Goal: Transaction & Acquisition: Purchase product/service

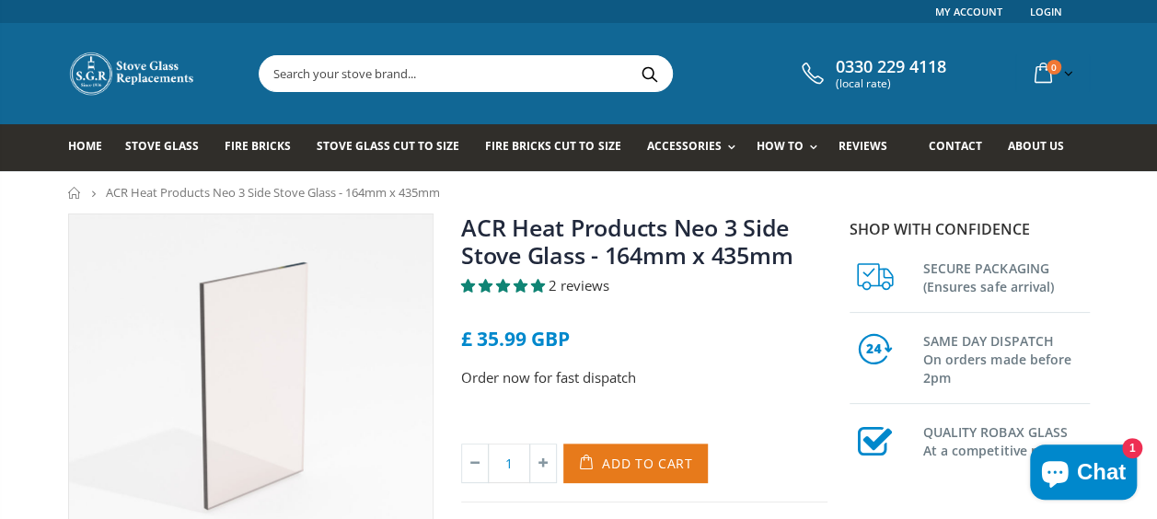
scroll to position [30, 0]
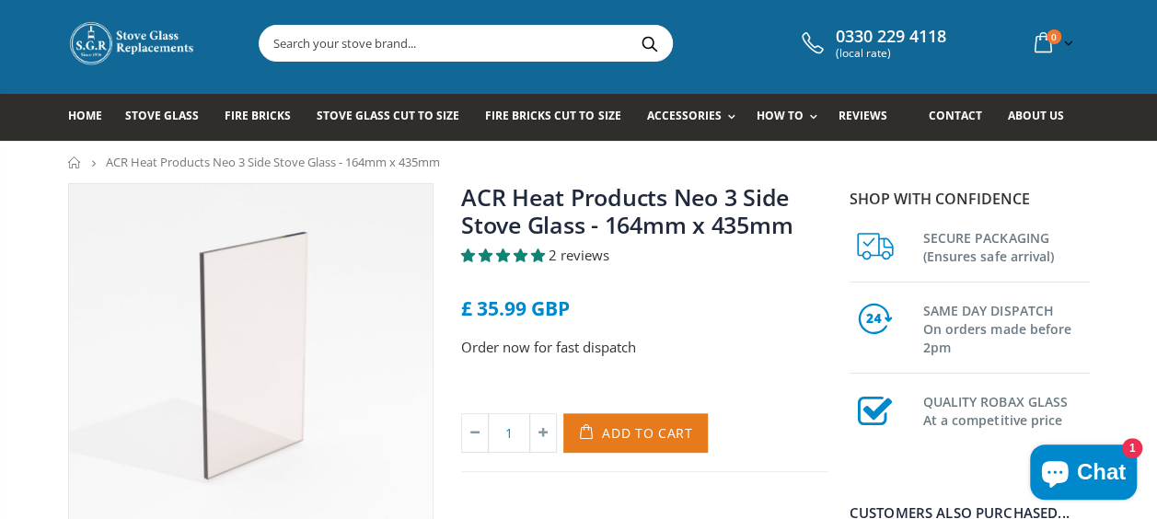
click at [628, 429] on span "Add to Cart" at bounding box center [647, 432] width 91 height 17
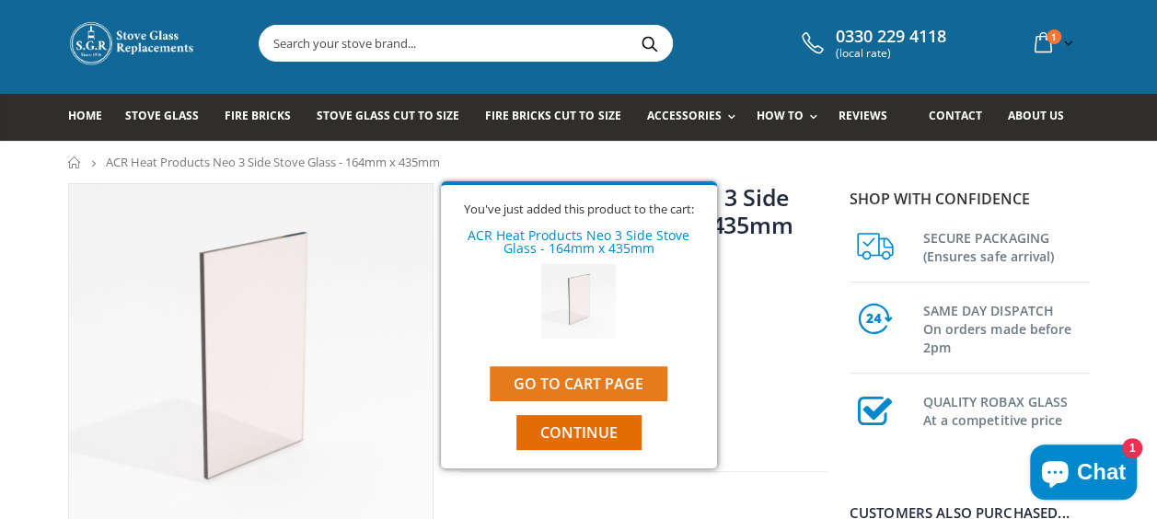
click at [605, 385] on link "Go to cart page" at bounding box center [579, 383] width 178 height 35
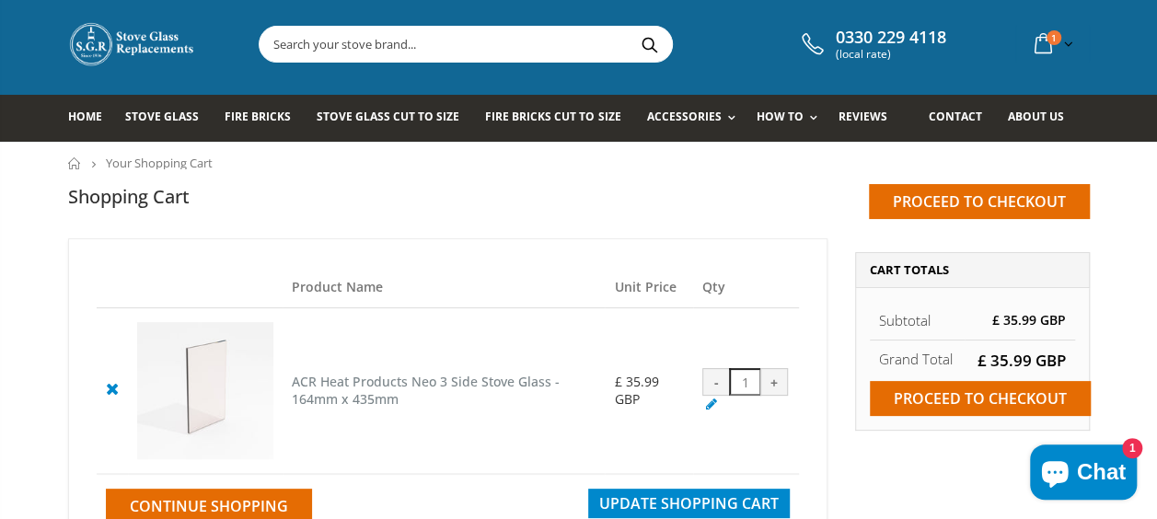
scroll to position [138, 0]
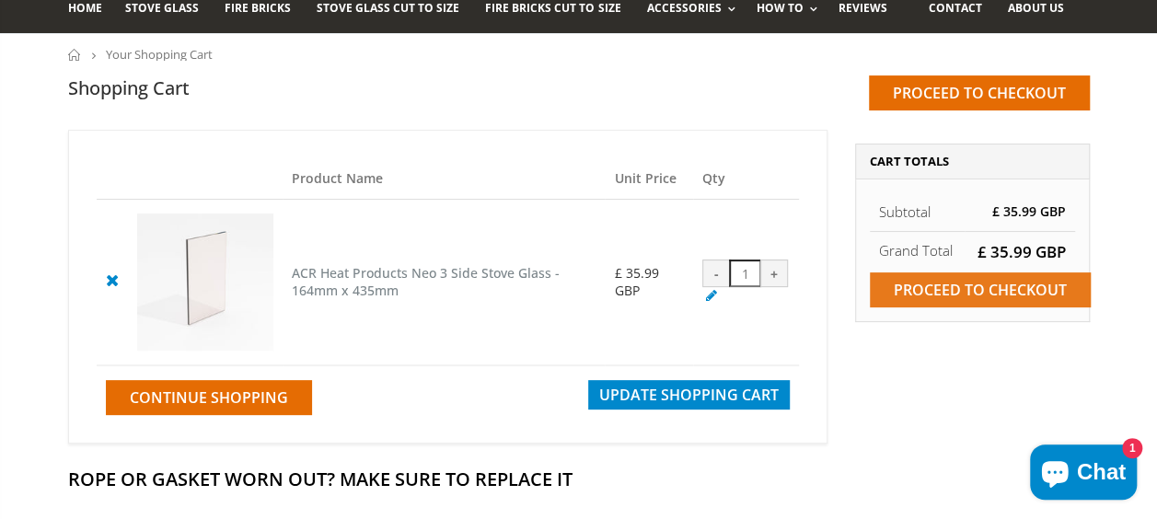
click at [964, 291] on input "Proceed to checkout" at bounding box center [980, 289] width 221 height 35
